Goal: Find specific page/section: Find specific page/section

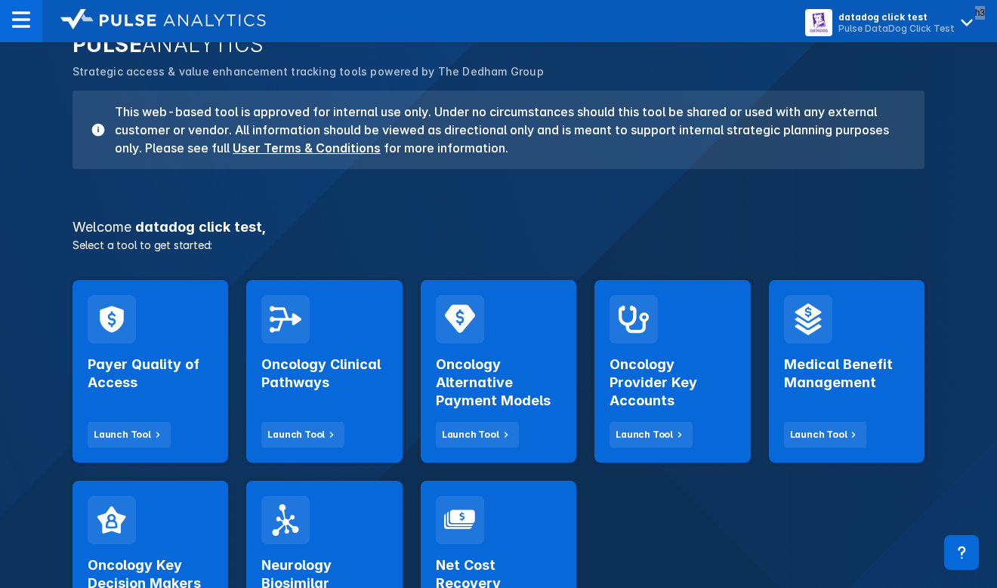
scroll to position [97, 0]
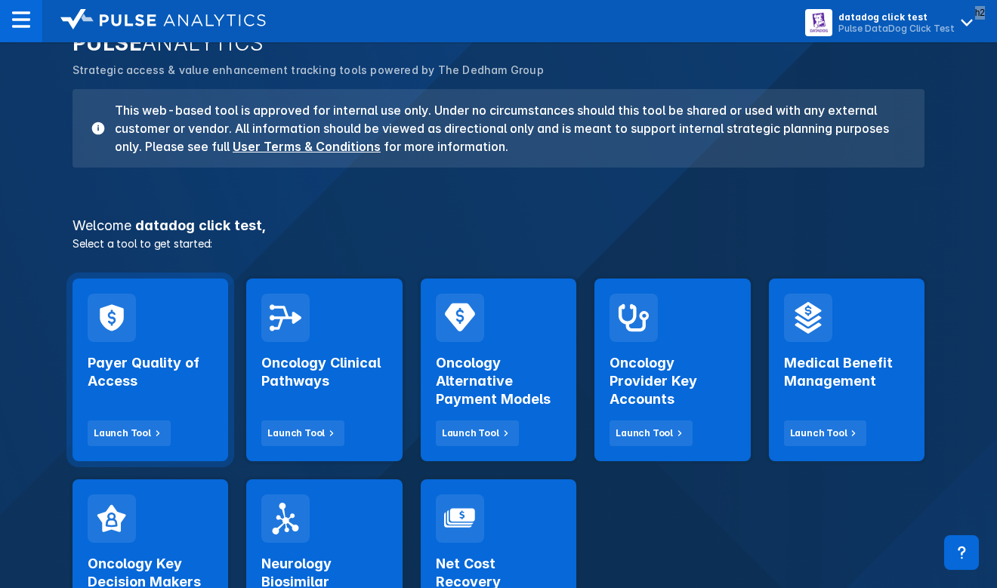
click at [177, 356] on h2 "Payer Quality of Access" at bounding box center [150, 372] width 125 height 36
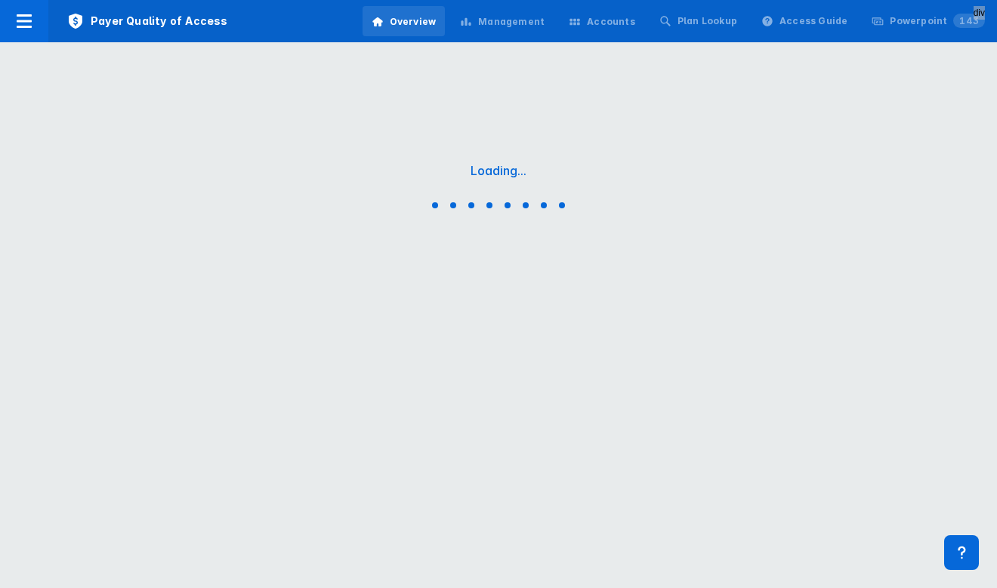
click at [631, 19] on div "Accounts" at bounding box center [611, 22] width 48 height 14
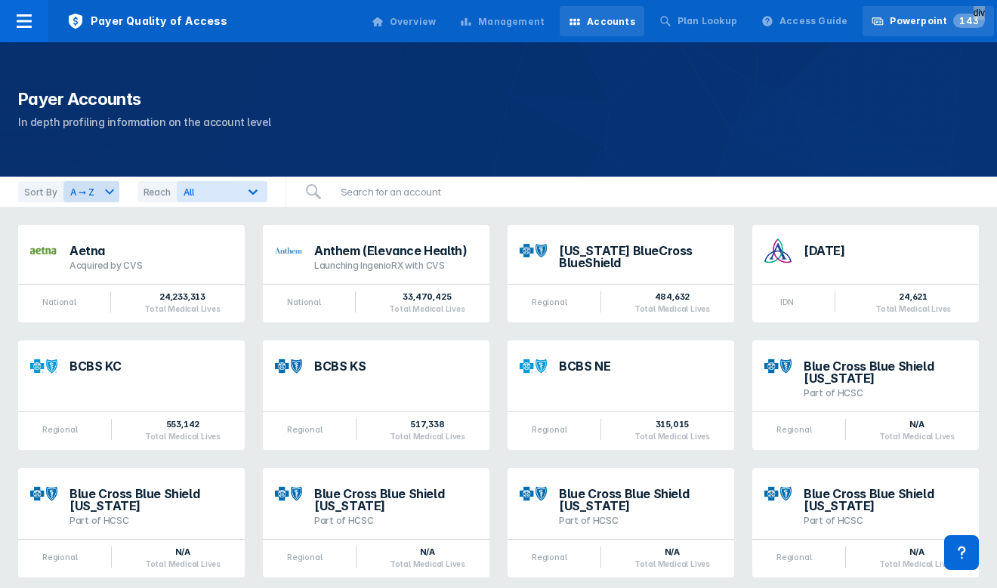
click at [918, 26] on div "Powerpoint 143" at bounding box center [937, 21] width 95 height 14
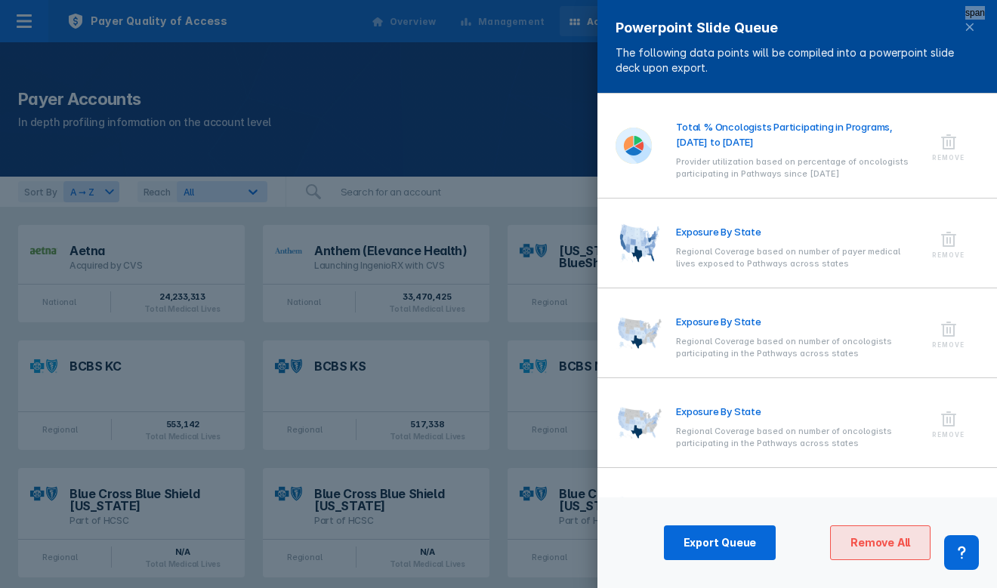
click at [871, 539] on span "Remove All" at bounding box center [880, 543] width 60 height 14
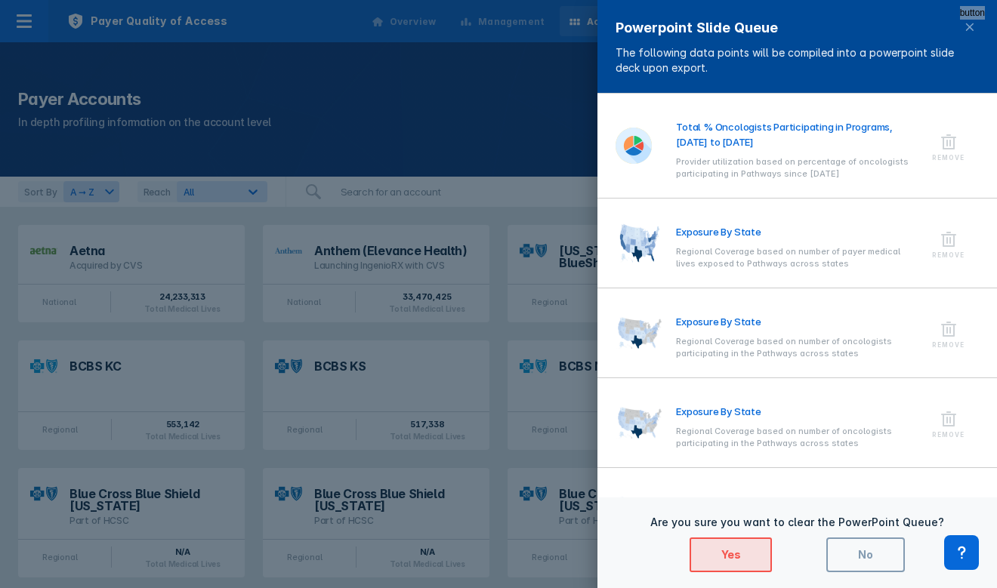
click at [733, 555] on span "Yes" at bounding box center [730, 555] width 19 height 14
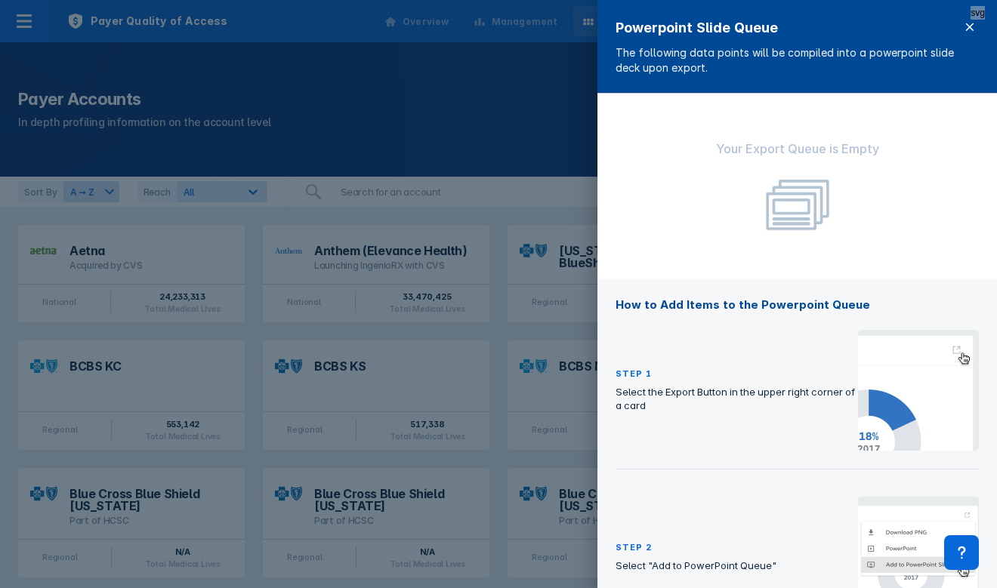
click at [965, 30] on icon at bounding box center [970, 27] width 12 height 12
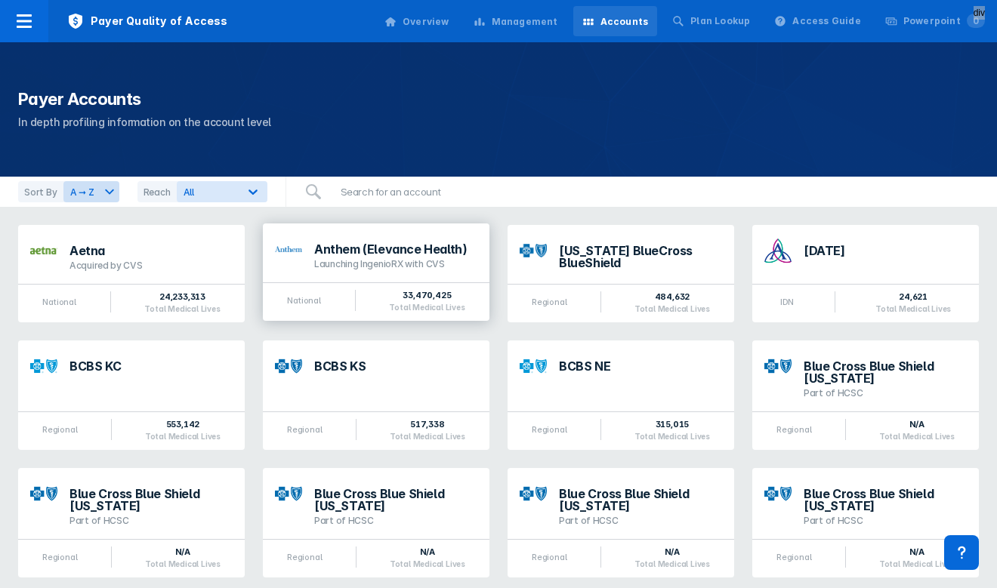
click at [401, 261] on div "Launching IngenioRX with CVS" at bounding box center [395, 264] width 163 height 12
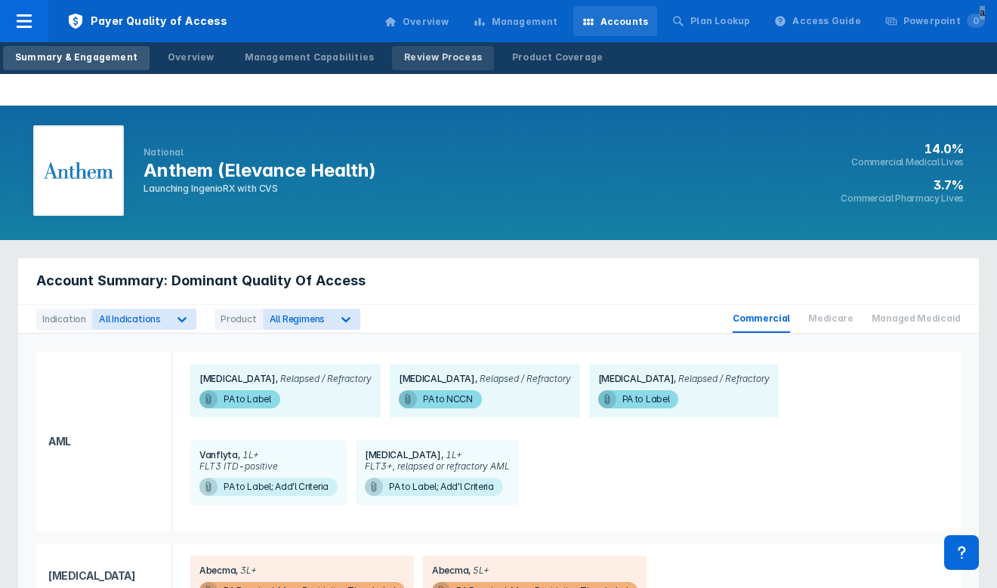
click at [426, 51] on div "Review Process" at bounding box center [443, 58] width 78 height 14
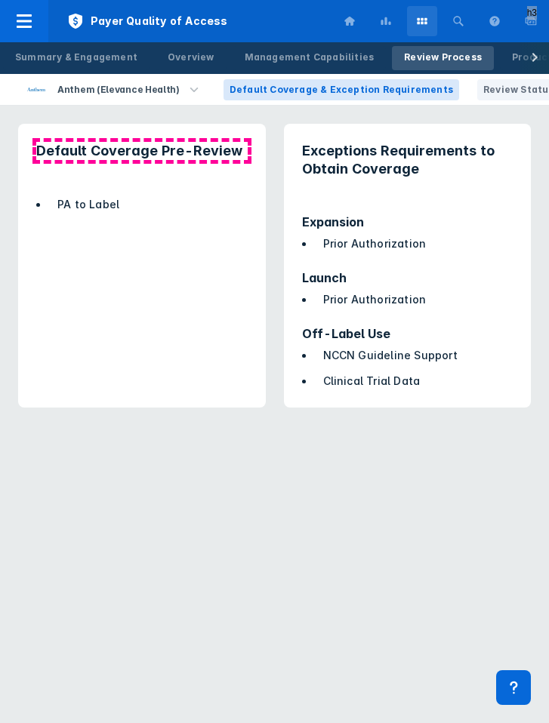
click at [134, 153] on h3 "Default Coverage Pre-Review" at bounding box center [141, 151] width 211 height 18
click at [151, 185] on div "PA to Label" at bounding box center [142, 204] width 248 height 53
click at [173, 144] on h3 "Default Coverage Pre-Review" at bounding box center [141, 151] width 211 height 18
